Goal: Check status

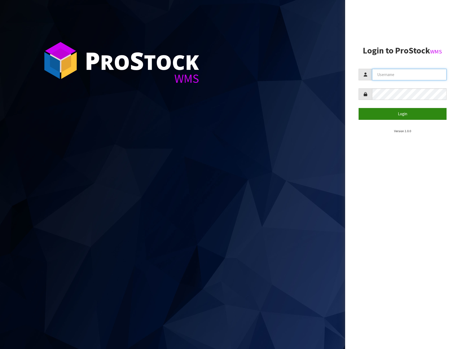
type input "NEROTAPWARE"
click at [403, 113] on button "Login" at bounding box center [402, 114] width 88 height 12
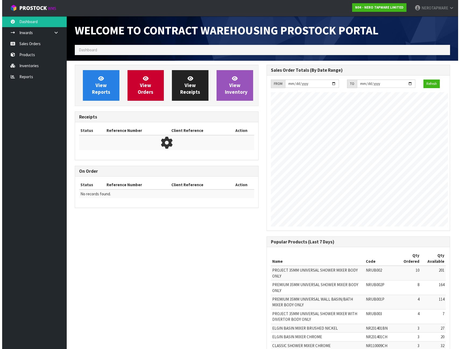
scroll to position [333, 191]
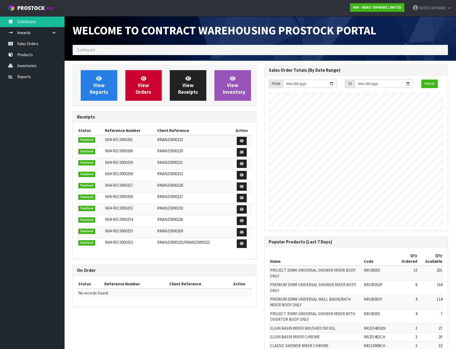
click at [94, 49] on span "Dashboard" at bounding box center [86, 49] width 18 height 5
click at [92, 50] on span "Dashboard" at bounding box center [86, 49] width 18 height 5
click at [94, 50] on span "Dashboard" at bounding box center [86, 49] width 18 height 5
click at [80, 50] on span "Dashboard" at bounding box center [86, 49] width 18 height 5
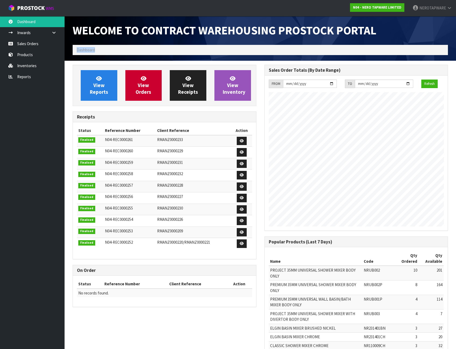
click at [80, 50] on span "Dashboard" at bounding box center [86, 49] width 18 height 5
drag, startPoint x: 80, startPoint y: 50, endPoint x: 94, endPoint y: 50, distance: 14.5
click at [94, 50] on span "Dashboard" at bounding box center [86, 49] width 18 height 5
click at [95, 50] on ol "Dashboard" at bounding box center [260, 50] width 375 height 10
click at [28, 44] on link "Sales Orders" at bounding box center [32, 43] width 65 height 11
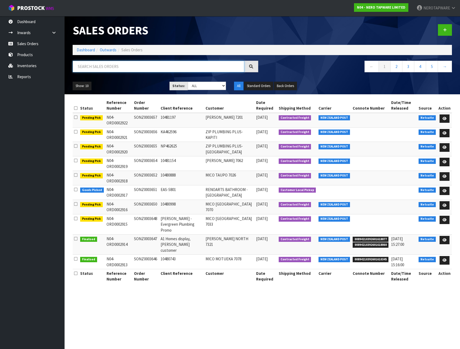
click at [92, 64] on input "text" at bounding box center [159, 67] width 172 height 12
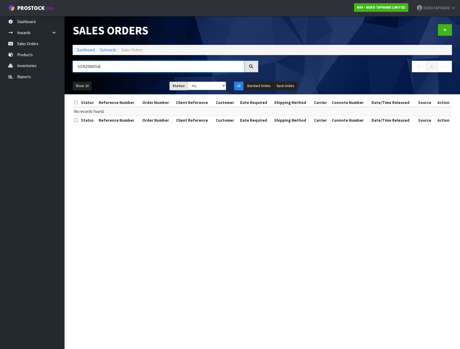
type input "SONZ0003541"
click at [250, 65] on icon at bounding box center [251, 67] width 4 height 4
drag, startPoint x: 100, startPoint y: 66, endPoint x: 63, endPoint y: 62, distance: 36.8
click at [63, 62] on body "Toggle navigation ProStock WMS N04 - NERO TAPWARE LIMITED NEROTAPWARE Logout Da…" at bounding box center [230, 174] width 460 height 349
click at [99, 67] on input "SONZ0003541" at bounding box center [159, 67] width 172 height 12
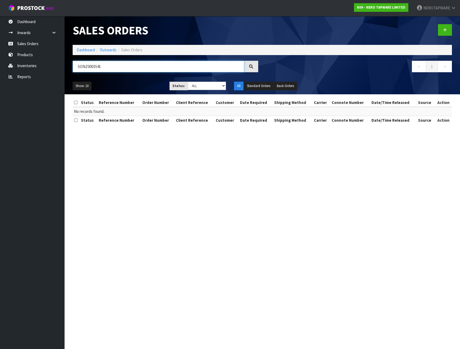
drag, startPoint x: 107, startPoint y: 67, endPoint x: 72, endPoint y: 63, distance: 34.9
click at [72, 63] on div "SONZ0003541" at bounding box center [166, 69] width 194 height 16
click at [223, 84] on select "Draft Pending Allocated Pending Pick Goods Picked Goods Packed Pending Charges …" at bounding box center [207, 86] width 38 height 8
click at [188, 82] on select "Draft Pending Allocated Pending Pick Goods Picked Goods Packed Pending Charges …" at bounding box center [207, 86] width 38 height 8
